Goal: Information Seeking & Learning: Learn about a topic

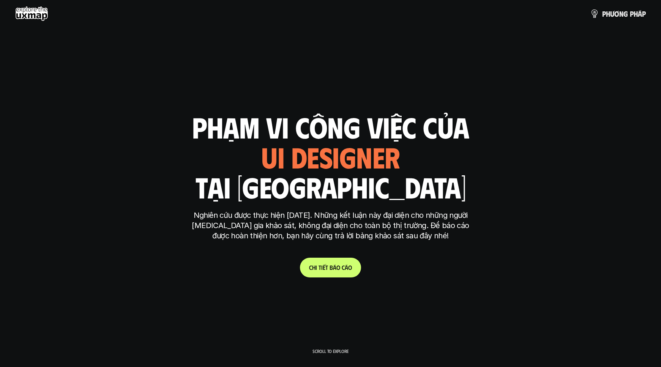
click at [350, 162] on div "ui designer ui/ux designer product designer UX designer ui designer" at bounding box center [330, 156] width 139 height 31
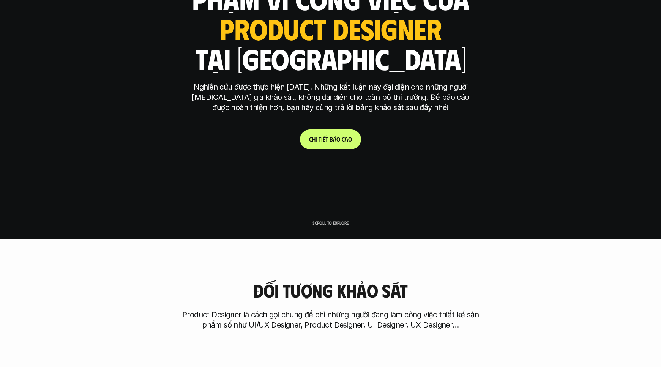
scroll to position [1, 0]
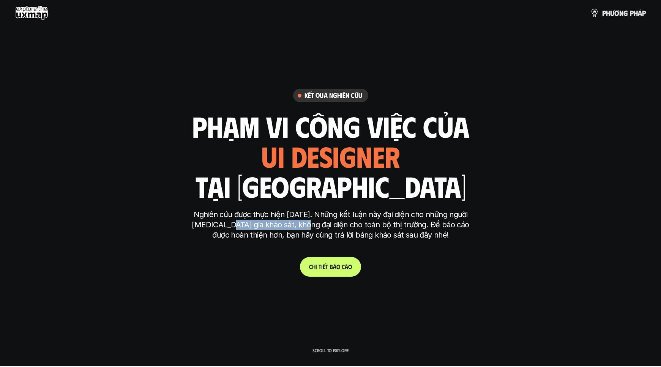
drag, startPoint x: 282, startPoint y: 227, endPoint x: 411, endPoint y: 231, distance: 128.7
click at [333, 232] on p "Nghiên cứu được thực hiện [DATE]. Những kết luận này đại diện cho những người […" at bounding box center [330, 225] width 285 height 31
drag, startPoint x: 411, startPoint y: 231, endPoint x: 451, endPoint y: 225, distance: 40.6
click at [417, 231] on p "Nghiên cứu được thực hiện [DATE]. Những kết luận này đại diện cho những người […" at bounding box center [330, 225] width 285 height 31
click at [451, 225] on p "Nghiên cứu được thực hiện [DATE]. Những kết luận này đại diện cho những người […" at bounding box center [330, 225] width 285 height 31
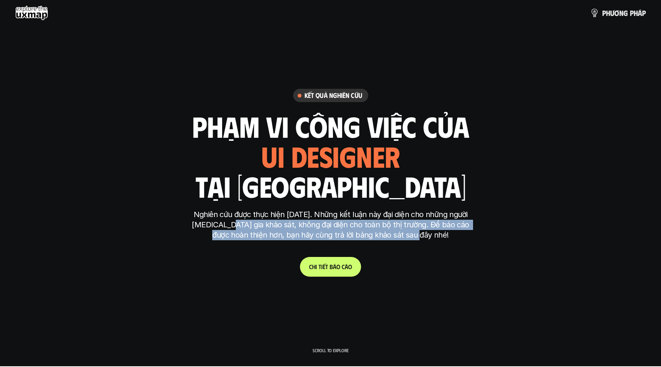
drag, startPoint x: 452, startPoint y: 241, endPoint x: 224, endPoint y: 219, distance: 228.3
click at [224, 220] on div "Nghiên cứu được thực hiện [DATE]. Những kết luận này đại diện cho những người […" at bounding box center [330, 229] width 285 height 38
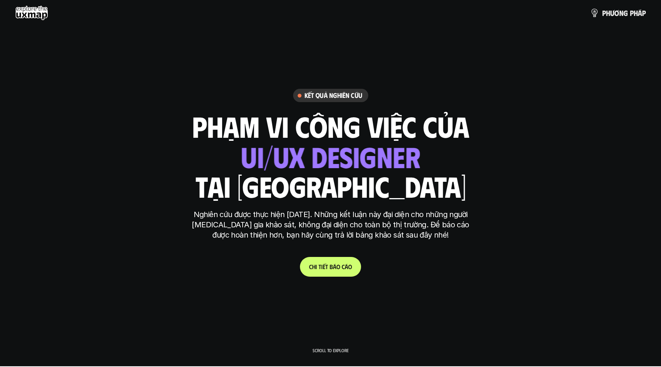
click at [210, 213] on p "Nghiên cứu được thực hiện [DATE]. Những kết luận này đại diện cho những người […" at bounding box center [330, 225] width 285 height 31
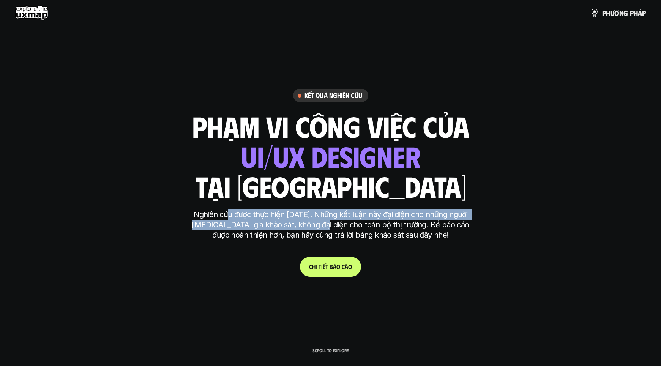
drag, startPoint x: 232, startPoint y: 213, endPoint x: 317, endPoint y: 222, distance: 84.7
click at [317, 222] on p "Nghiên cứu được thực hiện [DATE]. Những kết luận này đại diện cho những người […" at bounding box center [330, 225] width 285 height 31
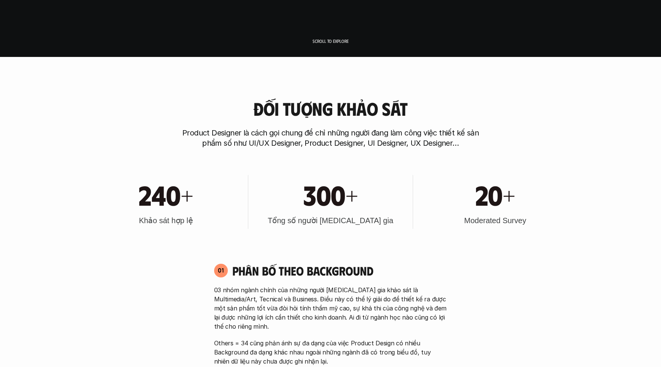
scroll to position [334, 0]
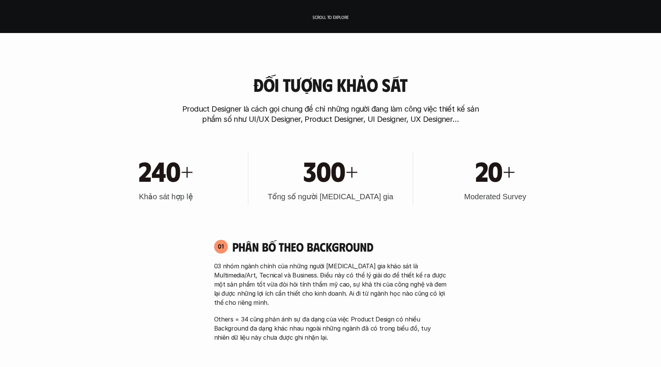
click at [198, 186] on div "240+" at bounding box center [166, 170] width 157 height 33
drag, startPoint x: 184, startPoint y: 180, endPoint x: 272, endPoint y: 175, distance: 88.6
click at [184, 180] on h1 "240+" at bounding box center [166, 170] width 54 height 33
click at [288, 250] on h4 "Phân bố theo background" at bounding box center [339, 246] width 215 height 14
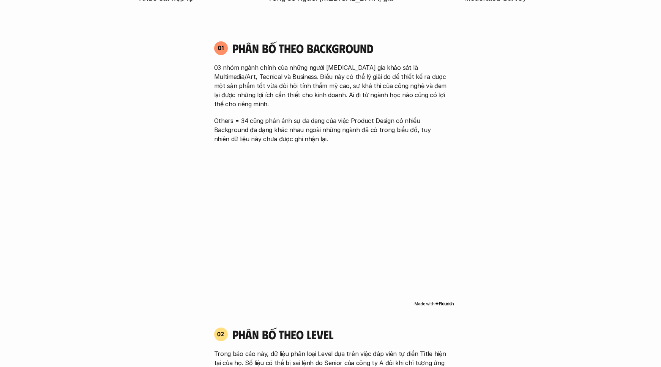
scroll to position [519, 0]
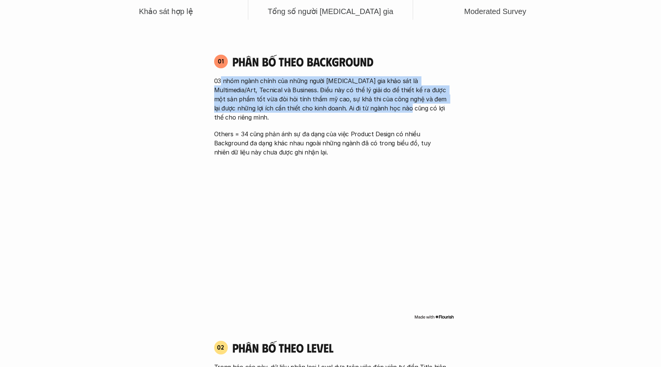
drag, startPoint x: 220, startPoint y: 79, endPoint x: 384, endPoint y: 104, distance: 165.9
click at [384, 104] on p "03 nhóm ngành chính của những người [MEDICAL_DATA] gia khảo sát là Multimedia/A…" at bounding box center [330, 99] width 233 height 46
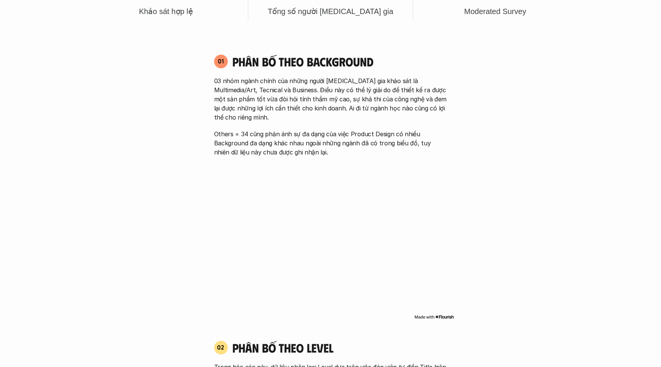
click at [381, 109] on p "03 nhóm ngành chính của những người [MEDICAL_DATA] gia khảo sát là Multimedia/A…" at bounding box center [330, 99] width 233 height 46
click at [383, 118] on div "03 nhóm ngành chính của những người [MEDICAL_DATA] gia khảo sát là Multimedia/A…" at bounding box center [330, 116] width 233 height 80
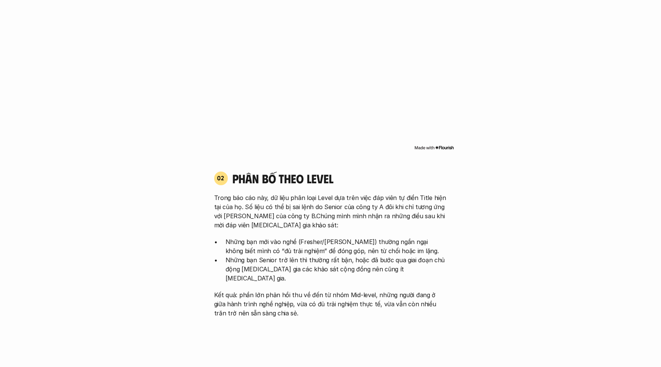
scroll to position [771, 0]
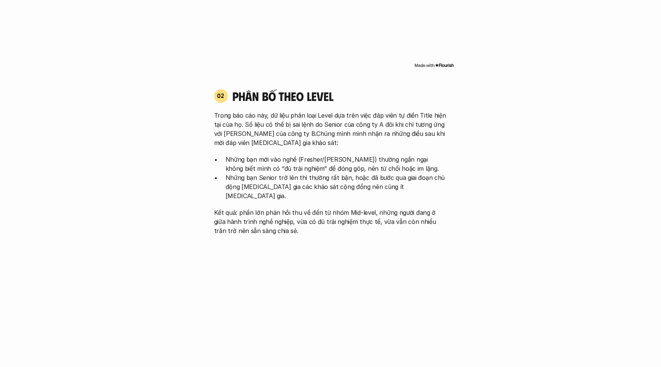
click at [227, 132] on p "Trong báo cáo này, dữ liệu phân loại Level dựa trên việc đáp viên tự điền Title…" at bounding box center [330, 129] width 233 height 36
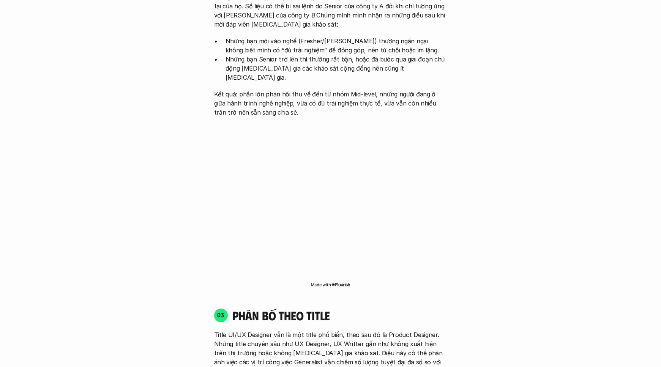
scroll to position [830, 0]
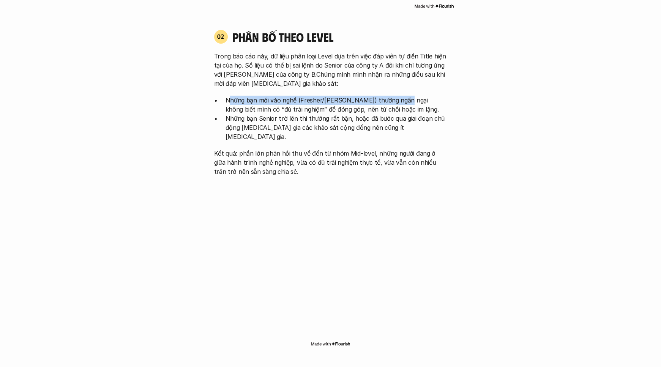
drag, startPoint x: 229, startPoint y: 92, endPoint x: 395, endPoint y: 88, distance: 165.5
click at [395, 96] on p "Những bạn mới vào nghề (Fresher/[PERSON_NAME]) thường ngần ngại không biết mình…" at bounding box center [336, 105] width 222 height 18
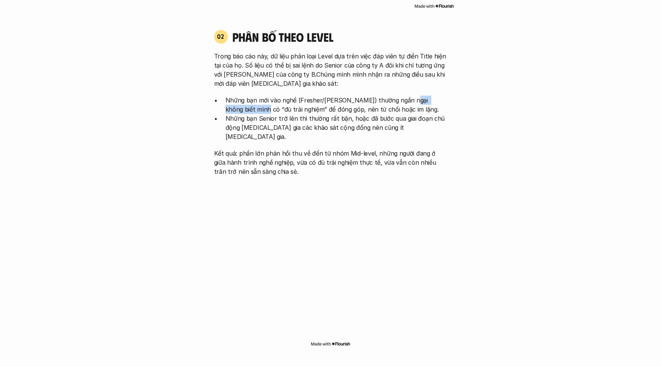
drag, startPoint x: 399, startPoint y: 96, endPoint x: 232, endPoint y: 99, distance: 167.8
click at [232, 99] on p "Những bạn mới vào nghề (Fresher/[PERSON_NAME]) thường ngần ngại không biết mình…" at bounding box center [336, 105] width 222 height 18
drag, startPoint x: 231, startPoint y: 97, endPoint x: 230, endPoint y: 93, distance: 4.3
click at [231, 97] on p "Những bạn mới vào nghề (Fresher/[PERSON_NAME]) thường ngần ngại không biết mình…" at bounding box center [336, 105] width 222 height 18
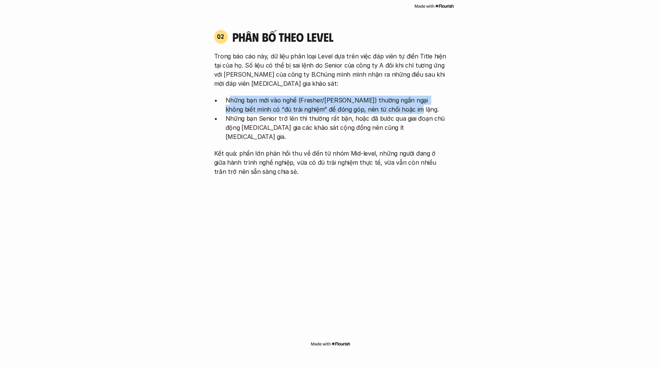
drag, startPoint x: 229, startPoint y: 90, endPoint x: 381, endPoint y: 102, distance: 152.3
click at [381, 102] on p "Những bạn mới vào nghề (Fresher/[PERSON_NAME]) thường ngần ngại không biết mình…" at bounding box center [336, 105] width 222 height 18
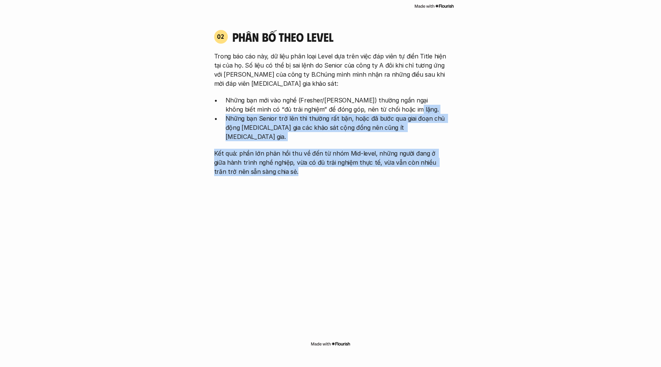
drag, startPoint x: 436, startPoint y: 102, endPoint x: 382, endPoint y: 150, distance: 72.1
click at [382, 150] on div "Trong báo cáo này, dữ liệu phân loại Level dựa trên việc đáp viên tự điền Title…" at bounding box center [330, 114] width 233 height 124
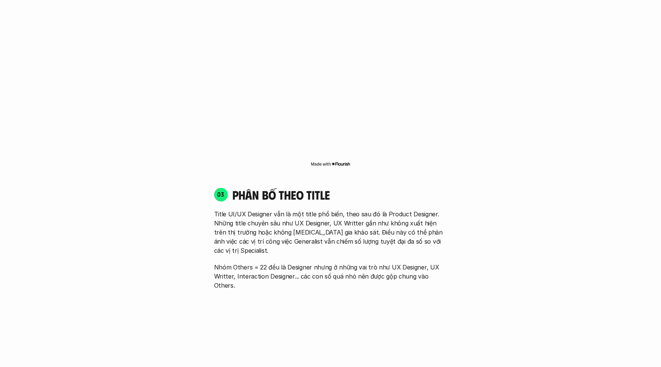
scroll to position [1017, 0]
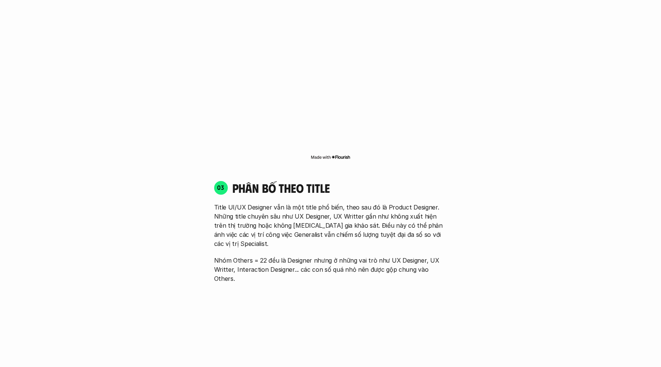
click at [286, 217] on p "Title UI/UX Designer vẫn là một title phổ biến, theo sau đó là Product Designer…" at bounding box center [330, 226] width 233 height 46
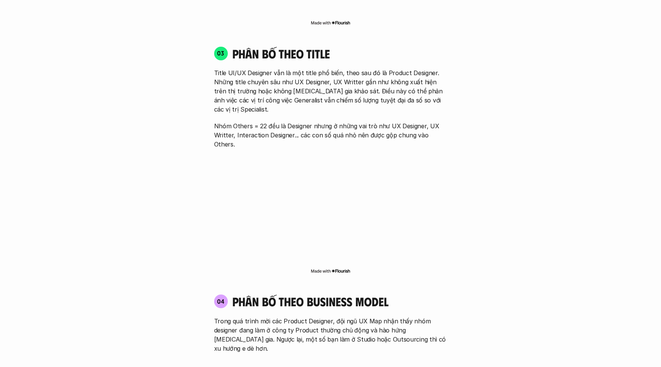
scroll to position [1148, 0]
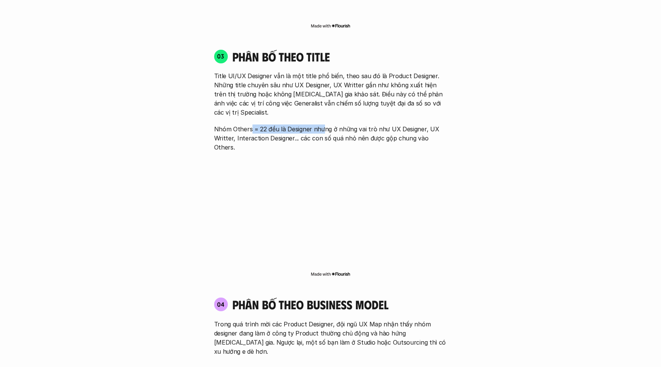
drag, startPoint x: 250, startPoint y: 99, endPoint x: 322, endPoint y: 103, distance: 71.8
click at [322, 124] on p "Nhóm Others = 22 đều là Designer nhưng ở những vai trò như UX Designer, UX Writ…" at bounding box center [330, 137] width 233 height 27
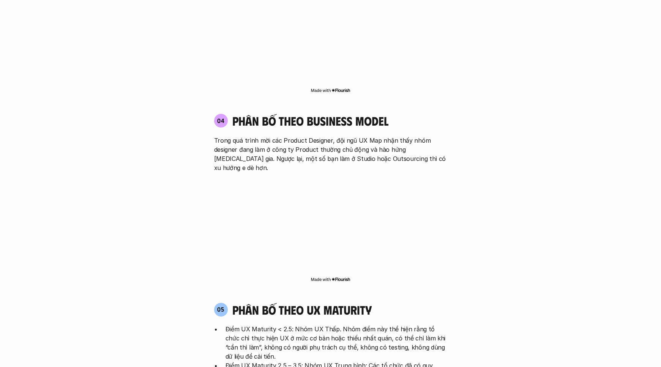
scroll to position [1506, 0]
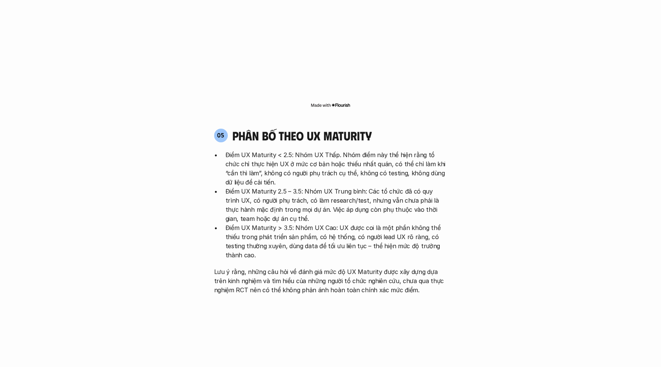
click at [250, 150] on p "Điểm UX Maturity < 2.5: Nhóm UX Thấp. Nhóm điểm này thể hiện rằng tổ chức chỉ t…" at bounding box center [336, 168] width 222 height 36
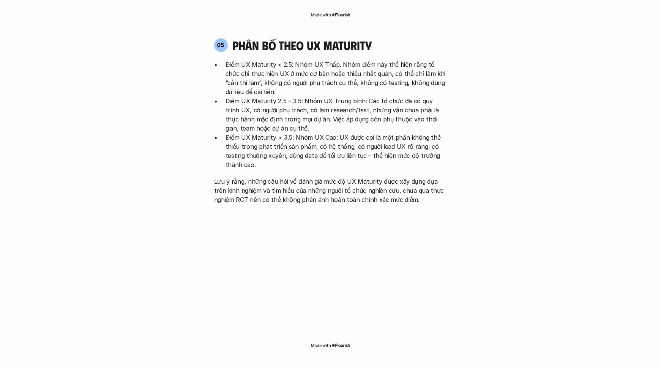
scroll to position [1597, 0]
click at [342, 59] on p "Điểm UX Maturity < 2.5: Nhóm UX Thấp. Nhóm điểm này thể hiện rằng tổ chức chỉ t…" at bounding box center [336, 77] width 222 height 36
click at [340, 59] on p "Điểm UX Maturity < 2.5: Nhóm UX Thấp. Nhóm điểm này thể hiện rằng tổ chức chỉ t…" at bounding box center [336, 77] width 222 height 36
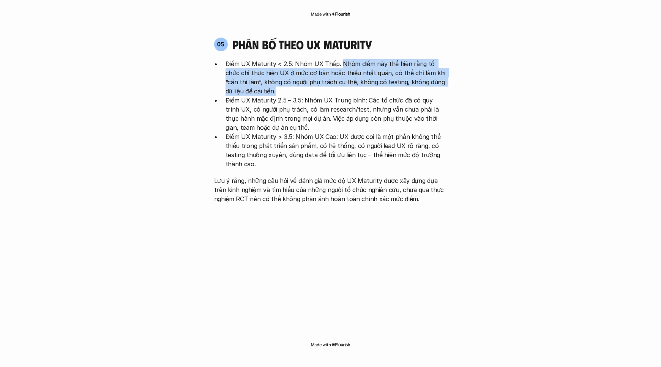
drag, startPoint x: 339, startPoint y: 15, endPoint x: 321, endPoint y: 42, distance: 31.8
click at [321, 59] on p "Điểm UX Maturity < 2.5: Nhóm UX Thấp. Nhóm điểm này thể hiện rằng tổ chức chỉ t…" at bounding box center [336, 77] width 222 height 36
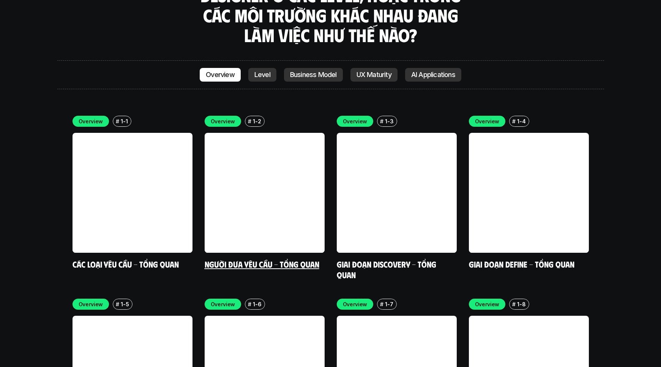
scroll to position [2187, 0]
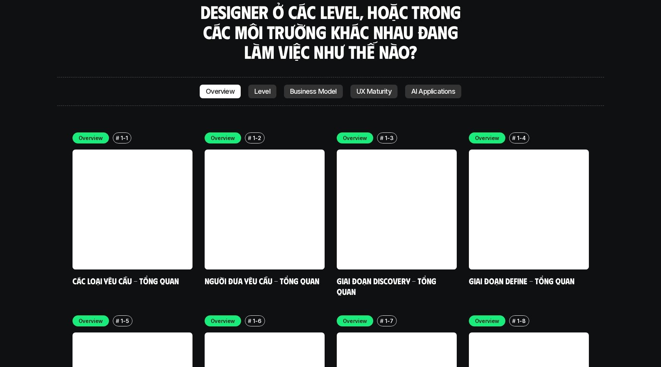
click at [268, 88] on p "Level" at bounding box center [262, 92] width 16 height 8
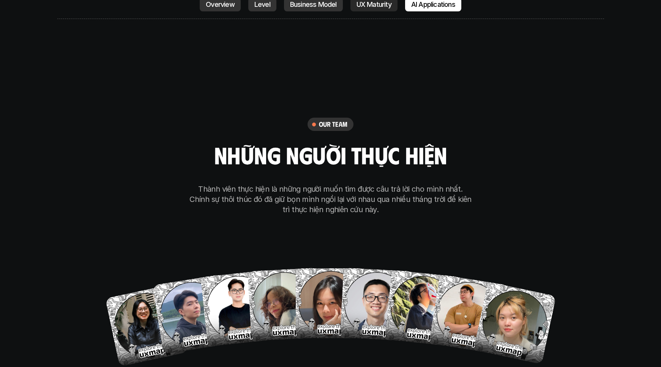
scroll to position [4325, 0]
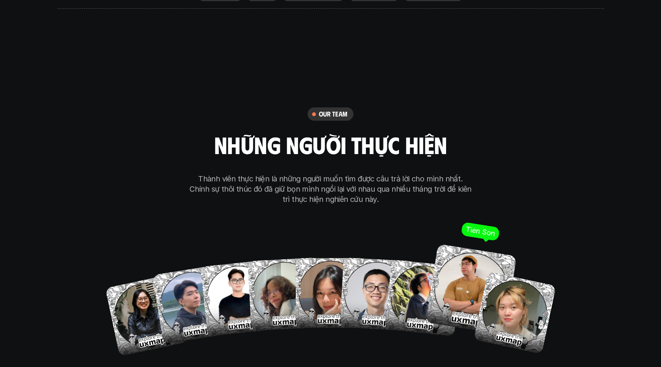
click at [443, 251] on img at bounding box center [470, 289] width 91 height 91
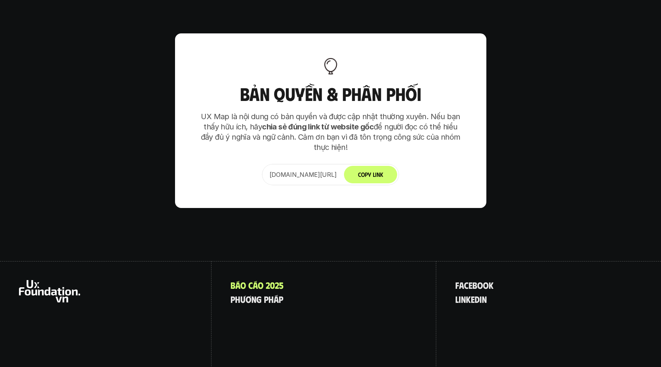
scroll to position [4756, 0]
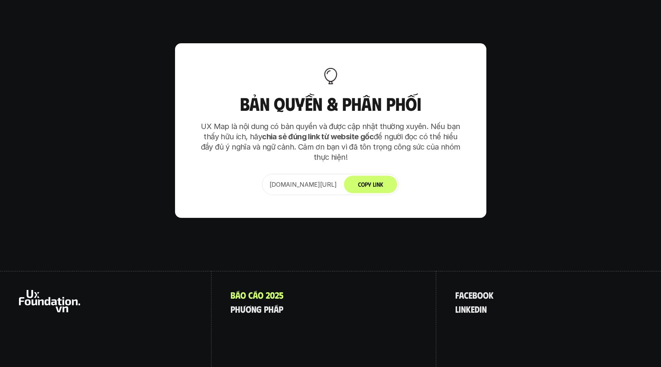
click at [337, 180] on p "[DOMAIN_NAME][URL]" at bounding box center [302, 184] width 67 height 9
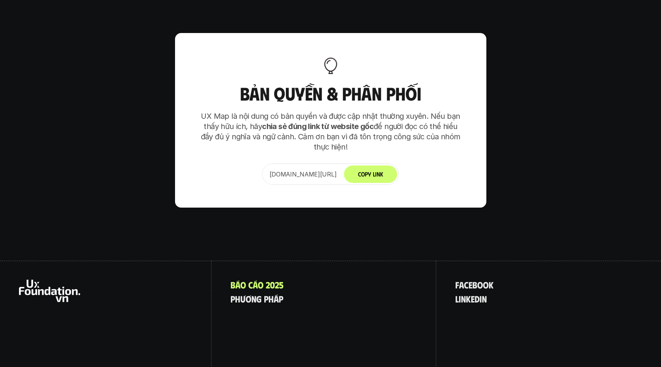
click at [247, 294] on span "ơ" at bounding box center [249, 299] width 6 height 10
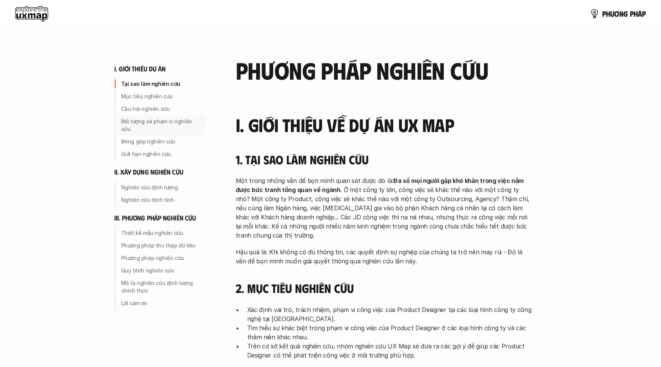
click at [162, 115] on div "Tại sao làm nghiên cứu Mục tiêu nghiên cứu Câu hỏi nghiên cứu Đối tượng và phạm…" at bounding box center [159, 119] width 91 height 82
click at [158, 98] on p "Mục tiêu nghiên cứu" at bounding box center [161, 97] width 81 height 8
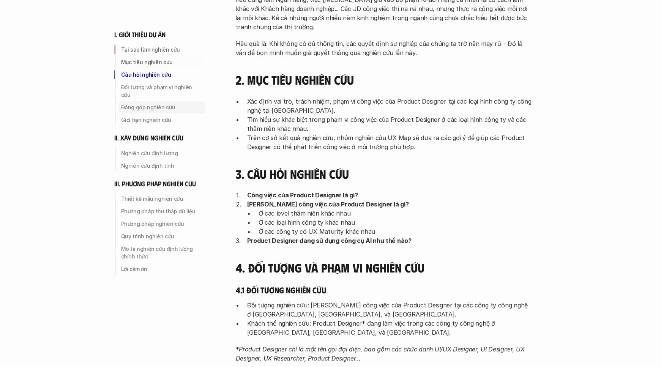
scroll to position [224, 0]
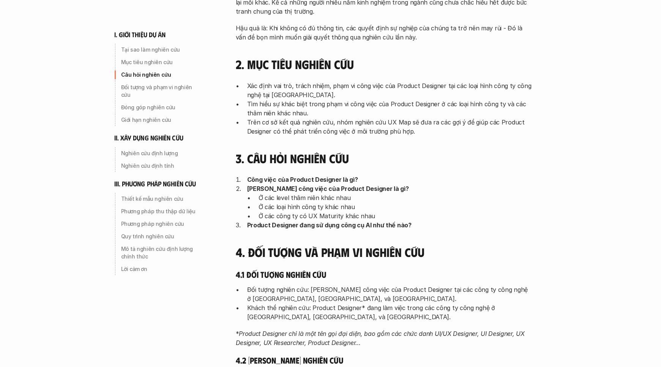
click at [280, 147] on div "I. Giới thiệu về dự án UX Map 1. Tại sao làm nghiên cứu Một trong những vấn đề …" at bounding box center [384, 330] width 296 height 879
click at [278, 204] on p "Ở các loại hình công ty khác nhau" at bounding box center [394, 206] width 273 height 9
